Goal: Complete application form

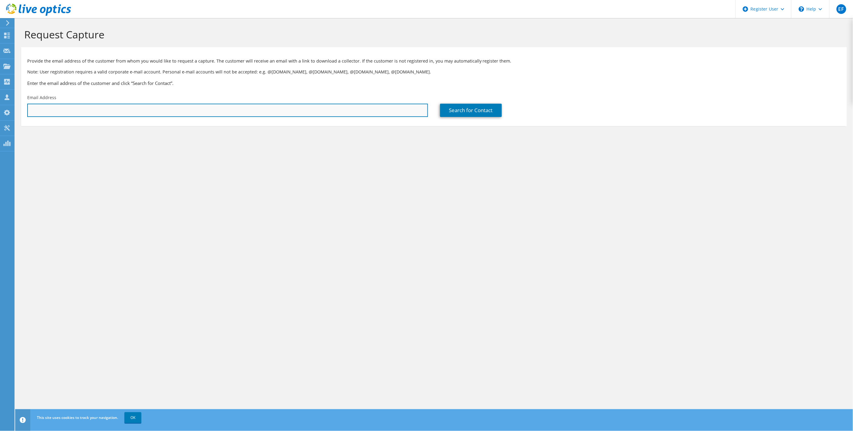
click at [75, 113] on input "text" at bounding box center [227, 110] width 401 height 13
paste input "[EMAIL_ADDRESS][DOMAIN_NAME]"
type input "[EMAIL_ADDRESS][DOMAIN_NAME]"
type input "Just Energy"
type input "[PERSON_NAME]"
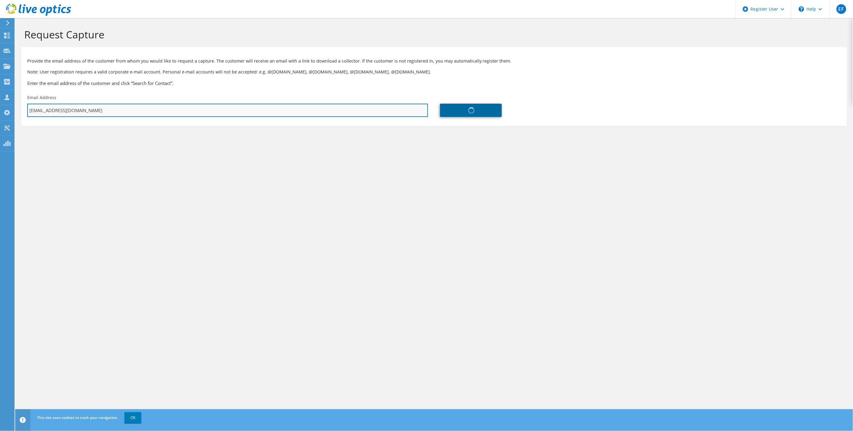
type input "[PERSON_NAME]"
type input "[GEOGRAPHIC_DATA]"
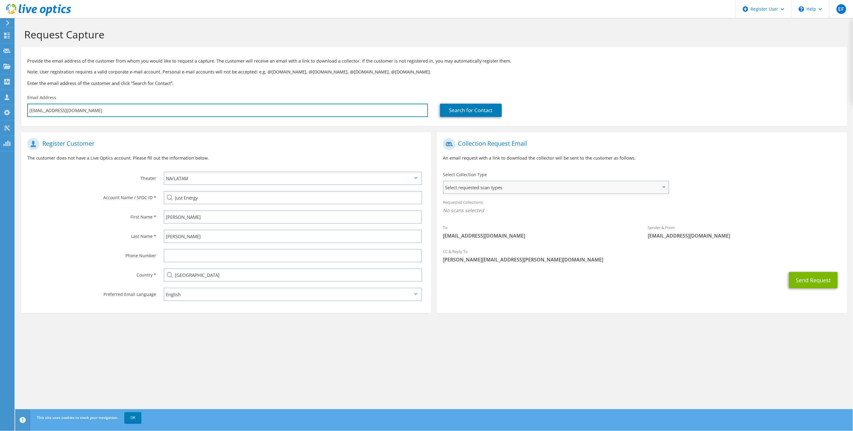
type input "[EMAIL_ADDRESS][DOMAIN_NAME]"
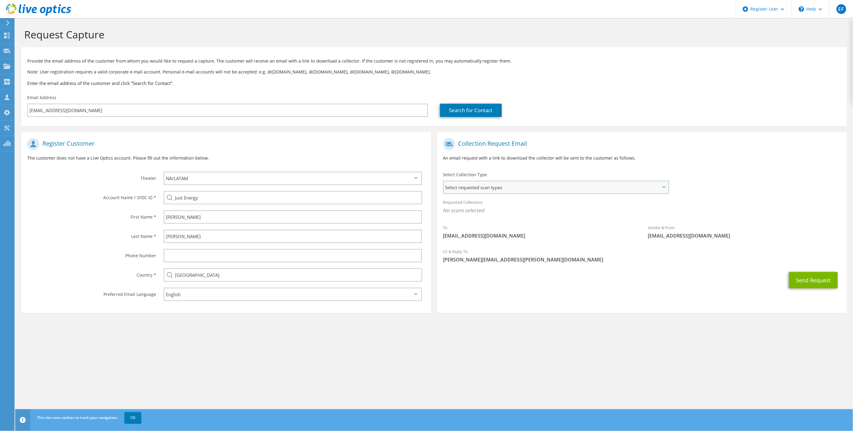
drag, startPoint x: 533, startPoint y: 191, endPoint x: 534, endPoint y: 188, distance: 3.3
click at [533, 191] on span "Select requested scan types" at bounding box center [556, 188] width 225 height 12
click at [478, 207] on label "Optical Prime" at bounding box center [474, 205] width 36 height 7
click at [0, 0] on input "Optical Prime" at bounding box center [0, 0] width 0 height 0
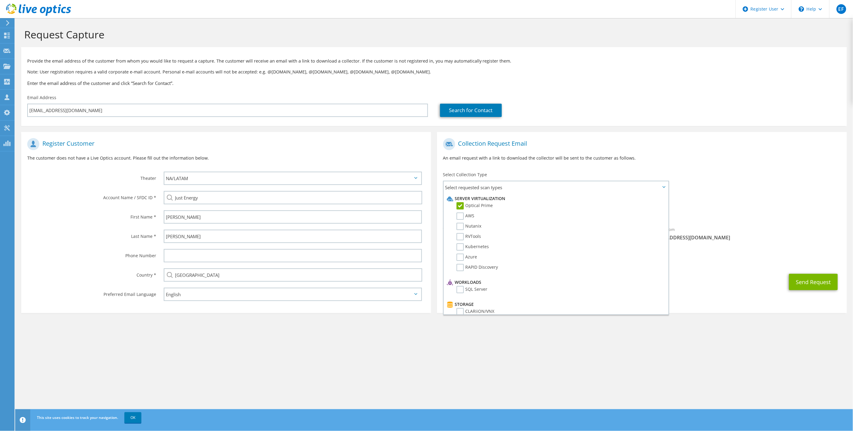
click at [763, 349] on div "Request Capture Provide the email address of the customer from whom you would l…" at bounding box center [434, 224] width 838 height 413
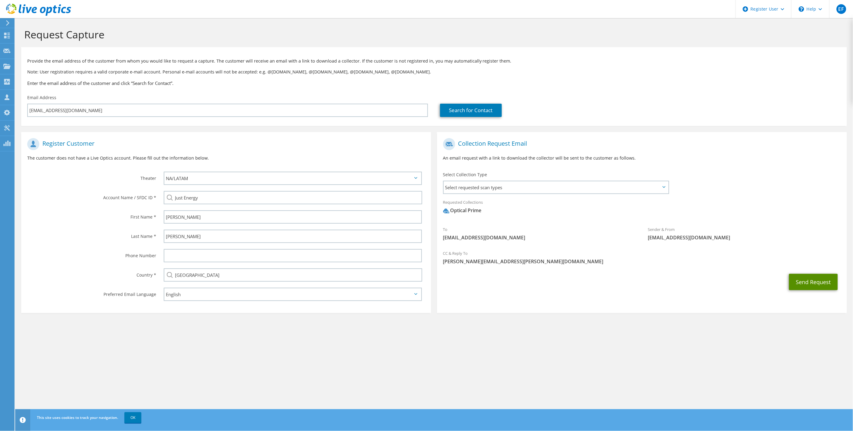
click at [807, 284] on button "Send Request" at bounding box center [813, 282] width 49 height 16
